Goal: Browse casually

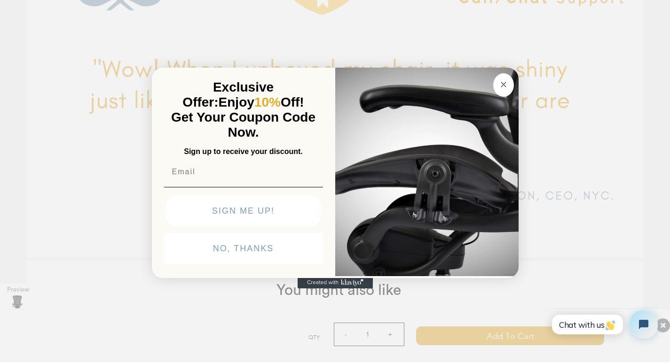
scroll to position [2859, 0]
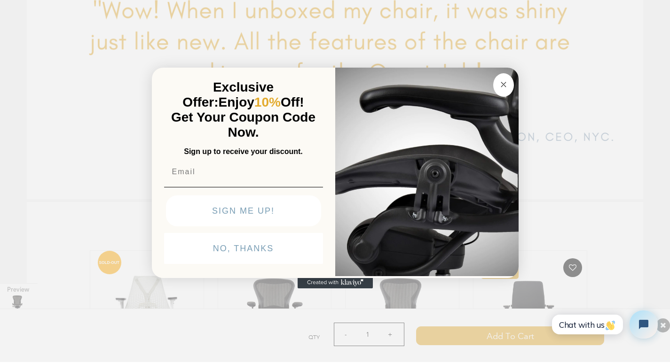
click at [119, 266] on div "Close dialog Exclusive Offer: Enjoy 10% Off! Get Your Coupon Code Now. Sign up …" at bounding box center [335, 180] width 670 height 363
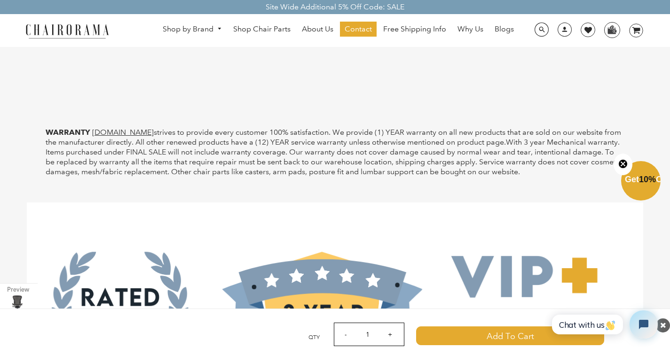
scroll to position [2409, 0]
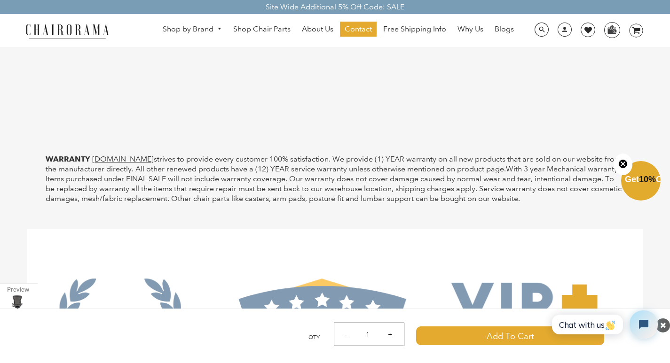
click at [33, 24] on img at bounding box center [67, 31] width 94 height 16
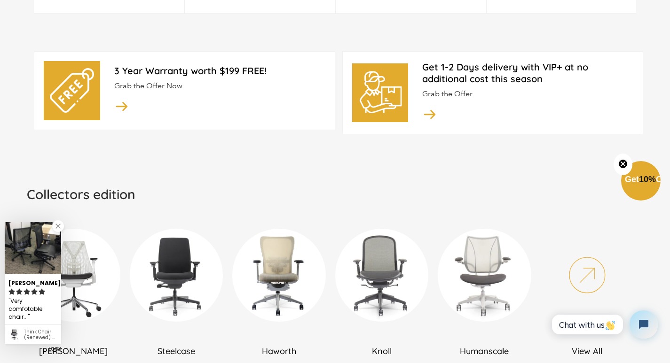
scroll to position [1017, 0]
